Goal: Information Seeking & Learning: Find specific page/section

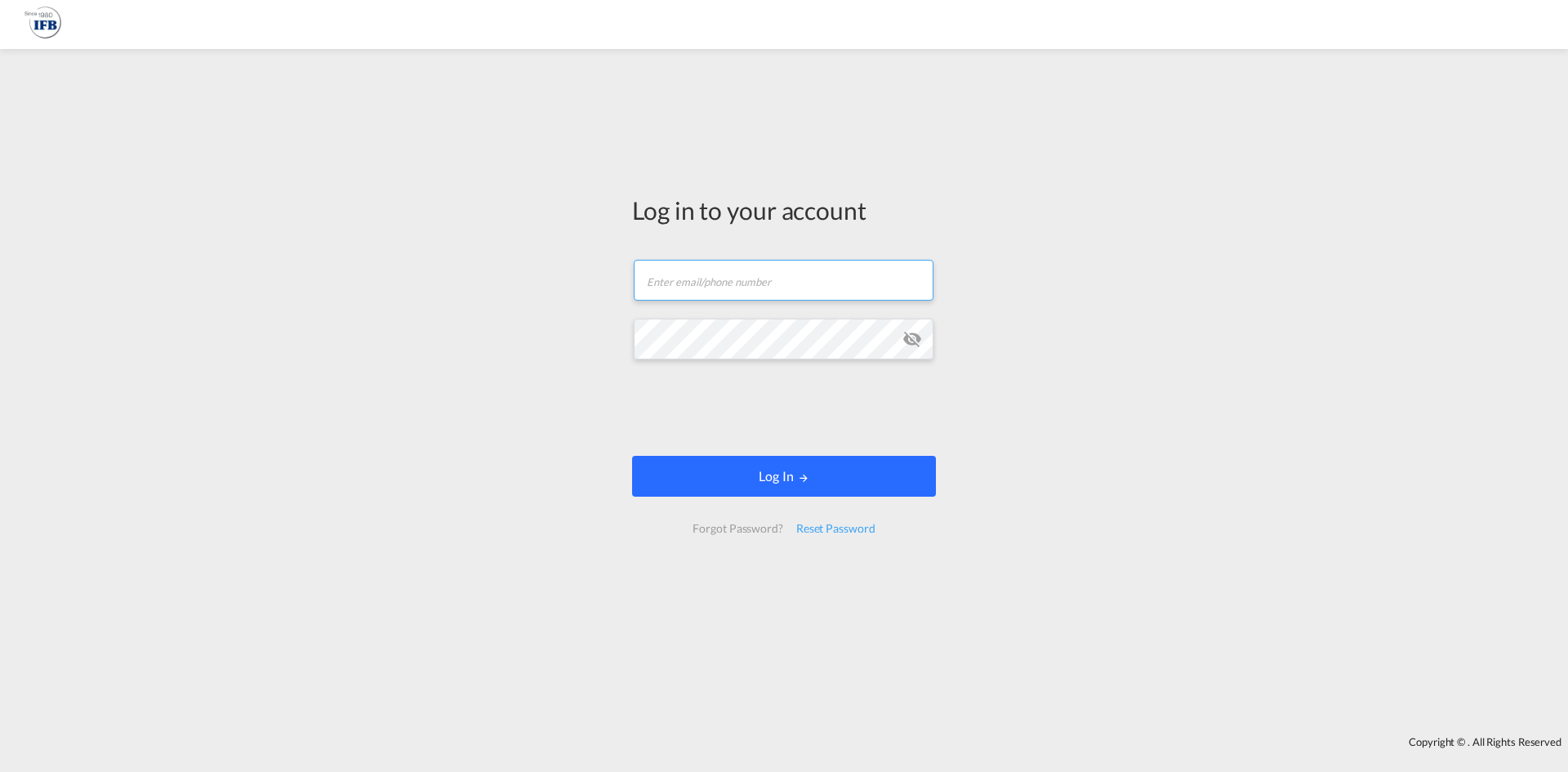
type input "[PERSON_NAME][EMAIL_ADDRESS][DOMAIN_NAME]"
click at [718, 469] on button "Log In" at bounding box center [784, 475] width 304 height 41
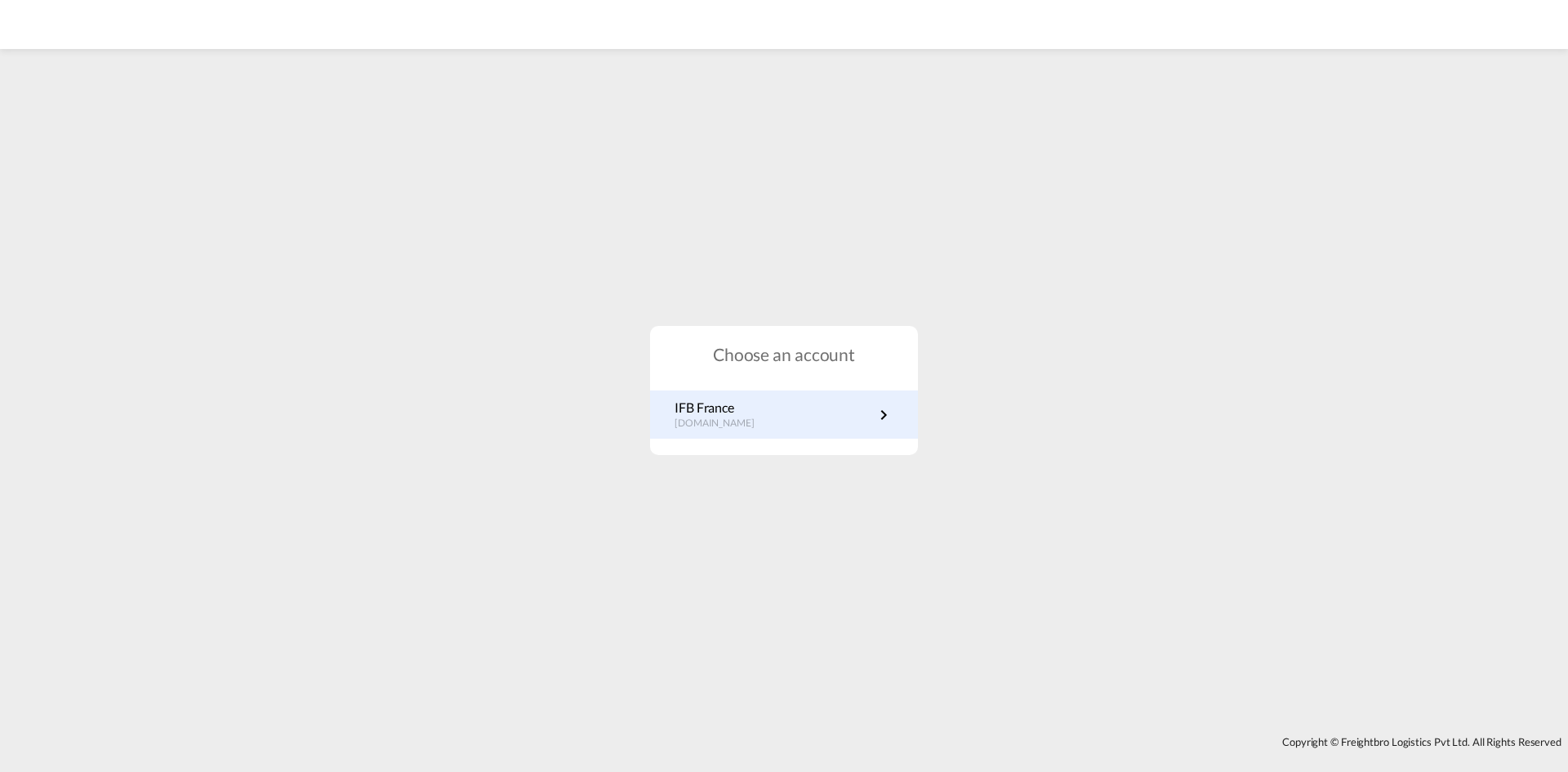
click at [843, 423] on link "IFB France fr.portal.ifb.com" at bounding box center [784, 414] width 219 height 32
